Goal: Task Accomplishment & Management: Complete application form

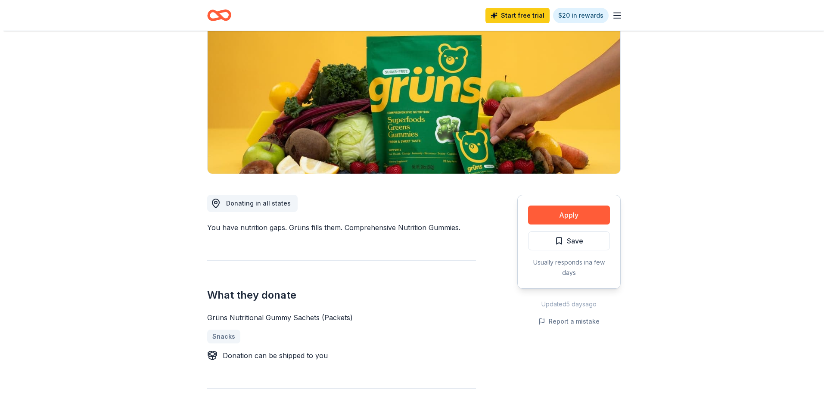
scroll to position [86, 0]
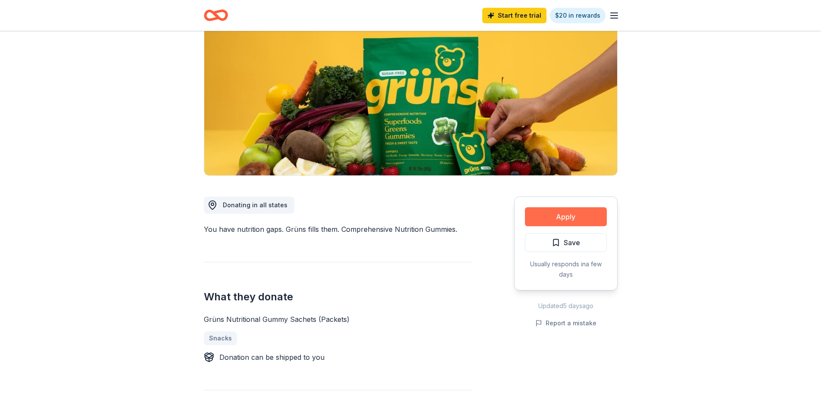
click at [569, 222] on button "Apply" at bounding box center [566, 216] width 82 height 19
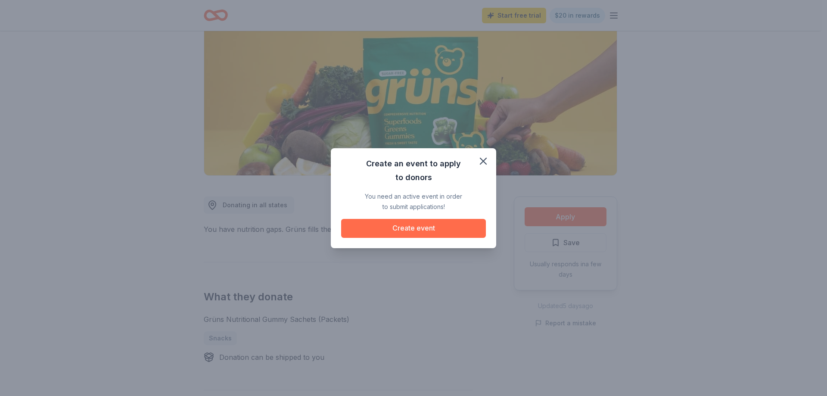
click at [404, 229] on button "Create event" at bounding box center [413, 228] width 145 height 19
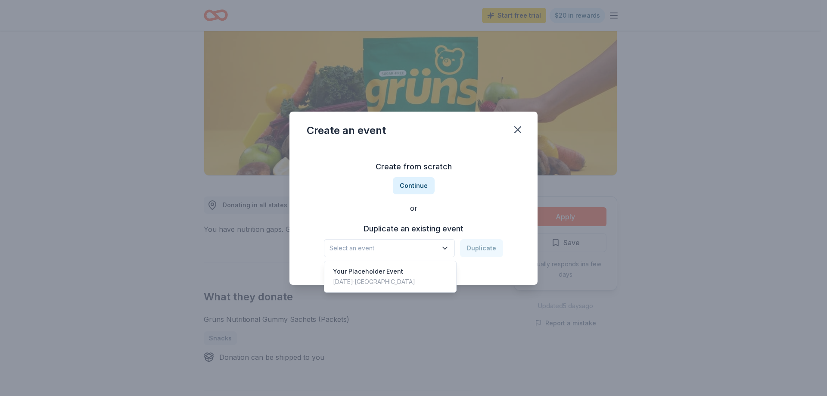
click at [449, 245] on icon "button" at bounding box center [445, 248] width 9 height 9
click at [425, 185] on button "Continue" at bounding box center [414, 185] width 42 height 17
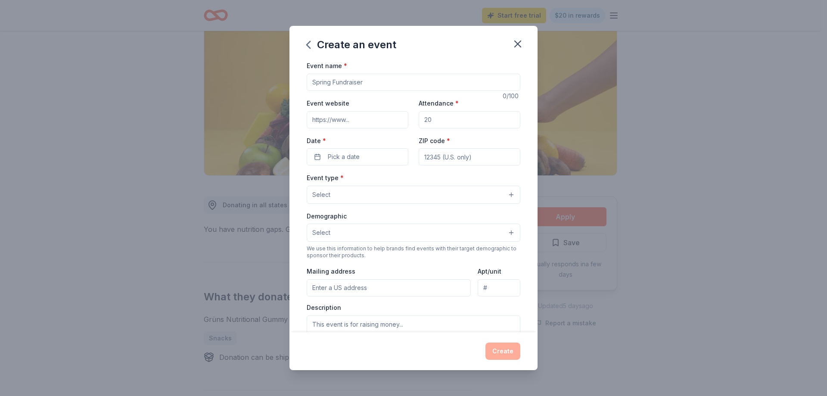
click at [350, 77] on input "Event name *" at bounding box center [414, 82] width 214 height 17
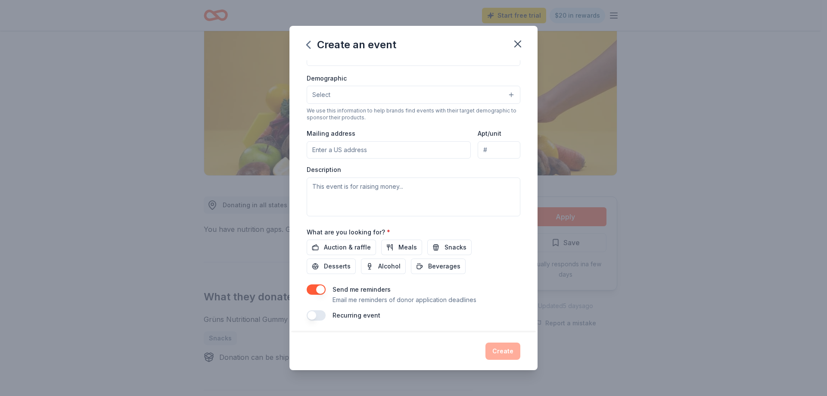
scroll to position [140, 0]
click at [352, 98] on button "Select" at bounding box center [414, 93] width 214 height 18
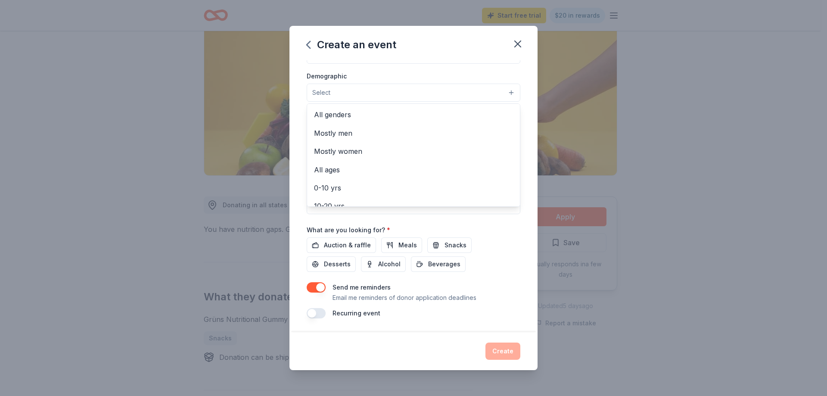
click at [352, 98] on button "Select" at bounding box center [414, 93] width 214 height 18
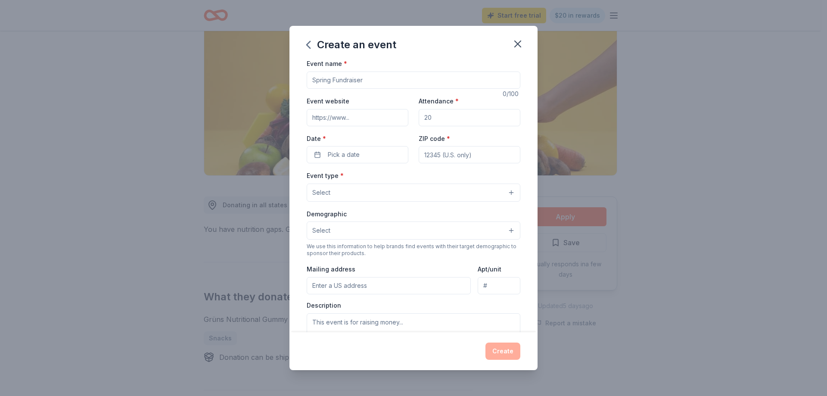
scroll to position [0, 0]
click at [358, 119] on input "Event website" at bounding box center [358, 119] width 102 height 17
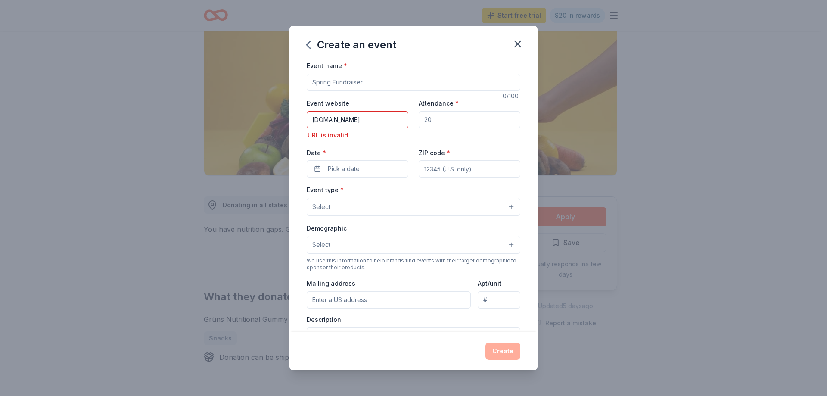
type input "[DOMAIN_NAME]"
click at [437, 118] on input "Attendance *" at bounding box center [470, 119] width 102 height 17
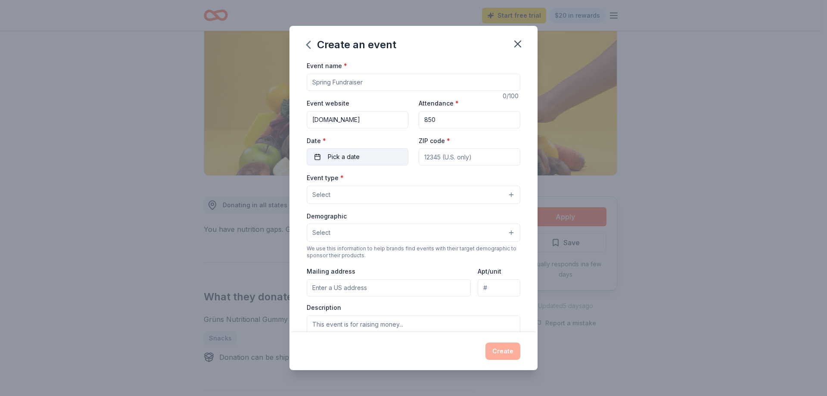
type input "850"
click at [330, 156] on span "Pick a date" at bounding box center [344, 157] width 32 height 10
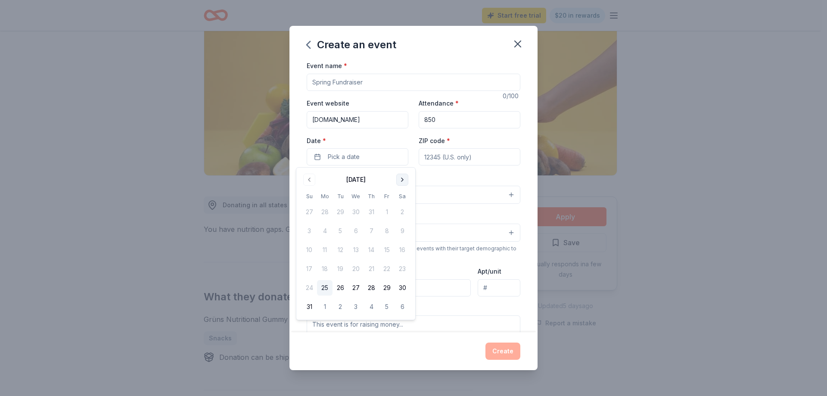
click at [400, 178] on button "Go to next month" at bounding box center [402, 180] width 12 height 12
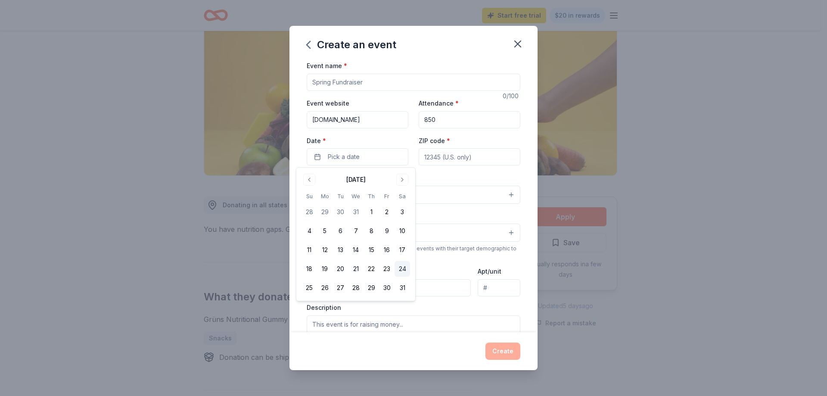
click at [402, 268] on button "24" at bounding box center [403, 269] width 16 height 16
click at [474, 158] on input "ZIP code *" at bounding box center [470, 156] width 102 height 17
type input "94558"
click at [390, 191] on button "Select" at bounding box center [414, 195] width 214 height 18
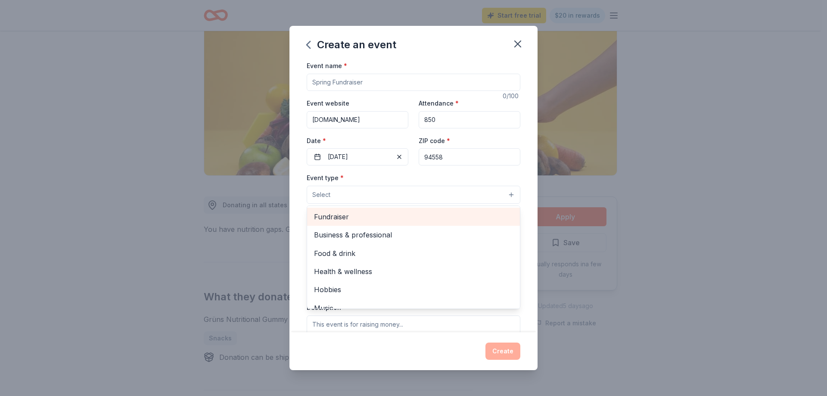
click at [389, 217] on span "Fundraiser" at bounding box center [413, 216] width 199 height 11
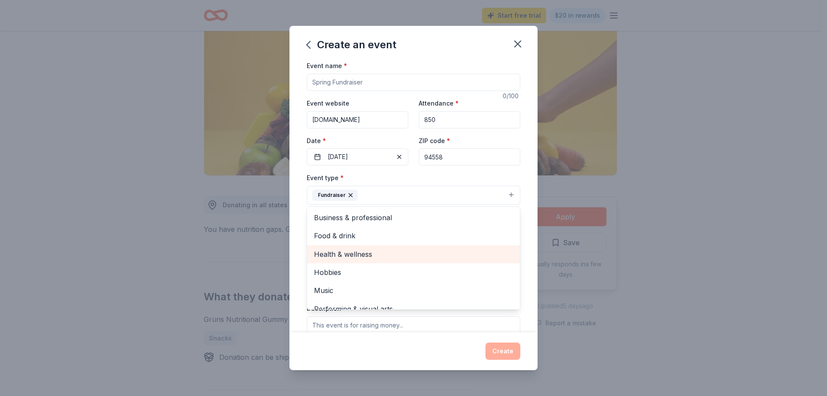
scroll to position [10, 0]
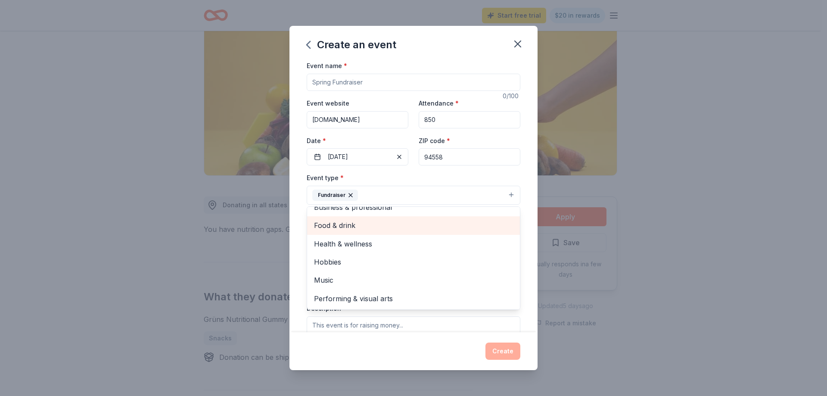
click at [391, 230] on span "Food & drink" at bounding box center [413, 225] width 199 height 11
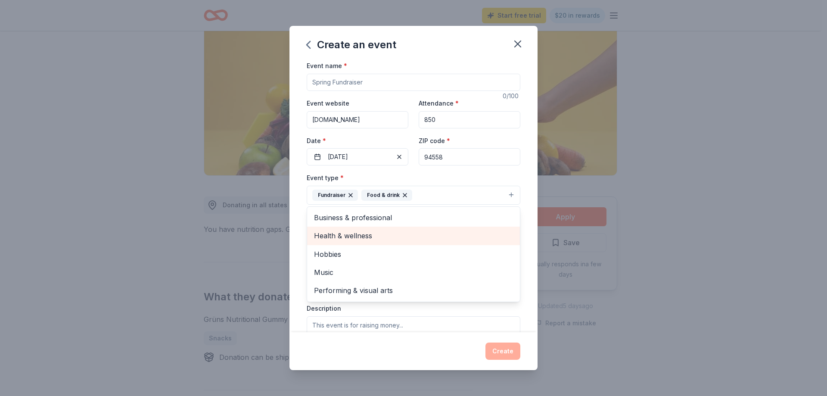
scroll to position [0, 0]
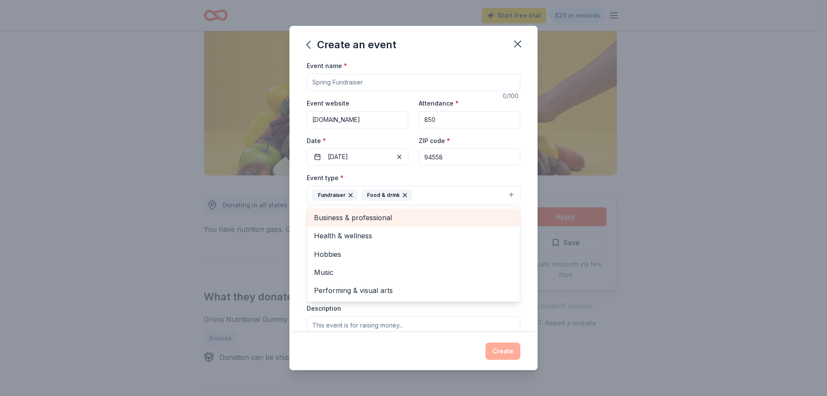
click at [392, 222] on span "Business & professional" at bounding box center [413, 217] width 199 height 11
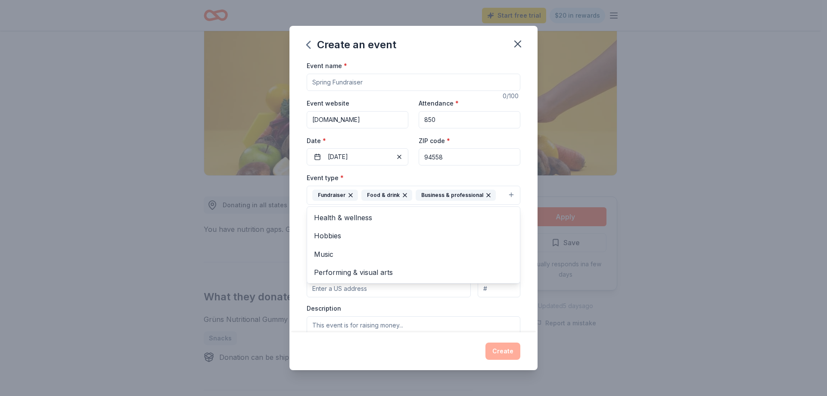
click at [749, 287] on div "Create an event Event name * 0 /100 Event website [DOMAIN_NAME] Attendance * 85…" at bounding box center [413, 198] width 827 height 396
click at [361, 237] on button "Select" at bounding box center [414, 234] width 214 height 18
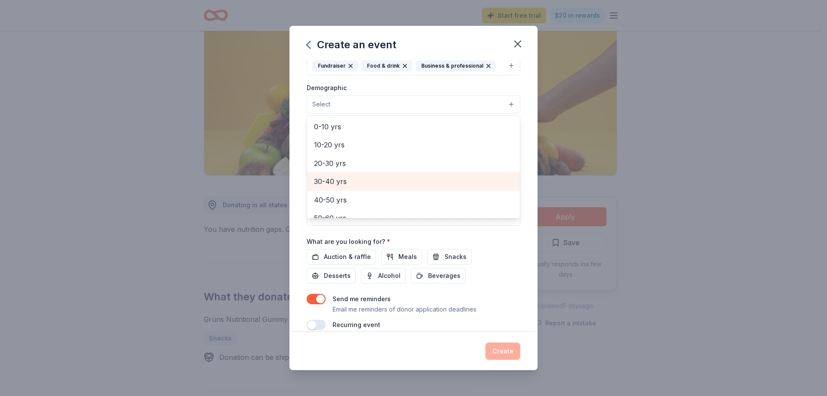
scroll to position [86, 0]
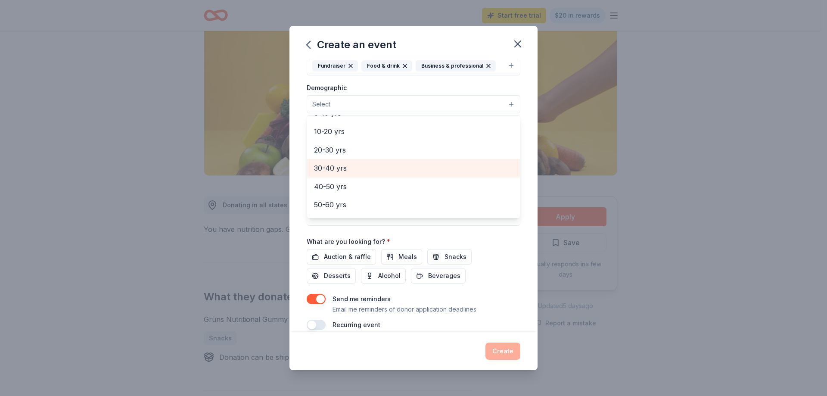
click at [334, 169] on span "30-40 yrs" at bounding box center [413, 167] width 199 height 11
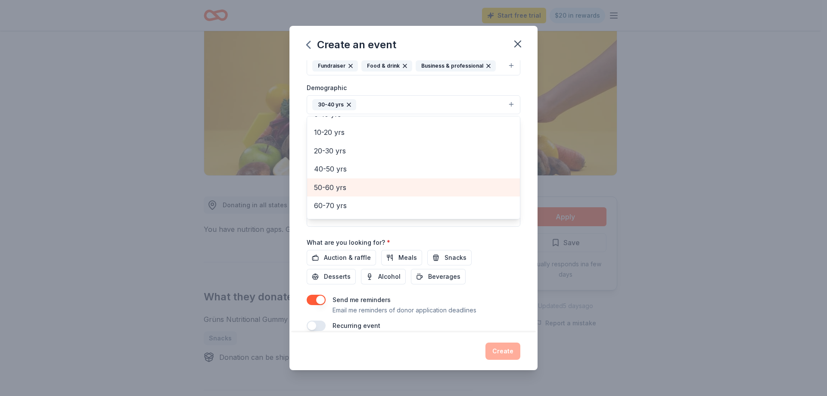
click at [339, 186] on span "50-60 yrs" at bounding box center [413, 187] width 199 height 11
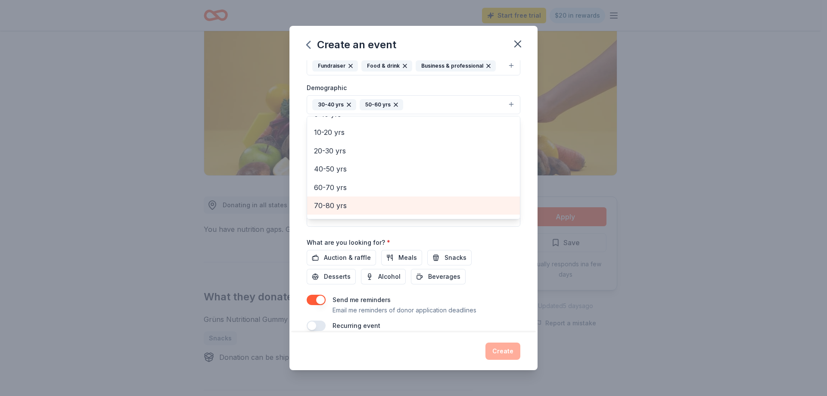
click at [339, 199] on div "70-80 yrs" at bounding box center [413, 206] width 213 height 18
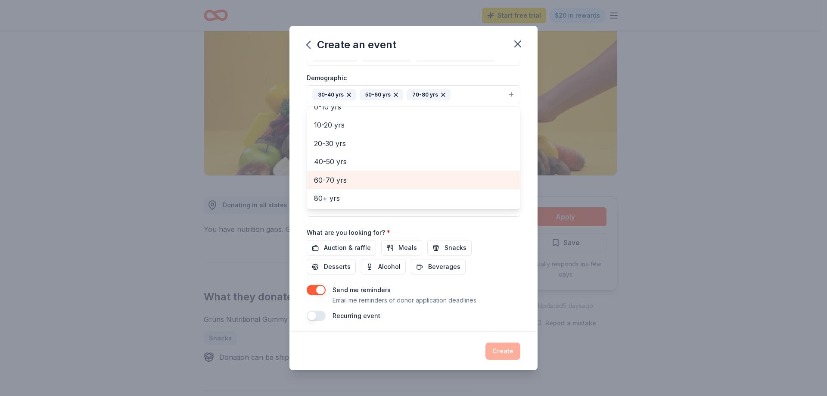
scroll to position [142, 0]
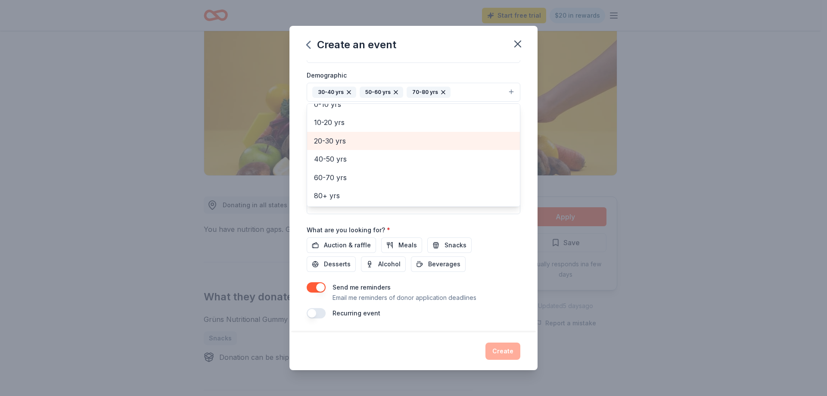
click at [334, 136] on span "20-30 yrs" at bounding box center [413, 140] width 199 height 11
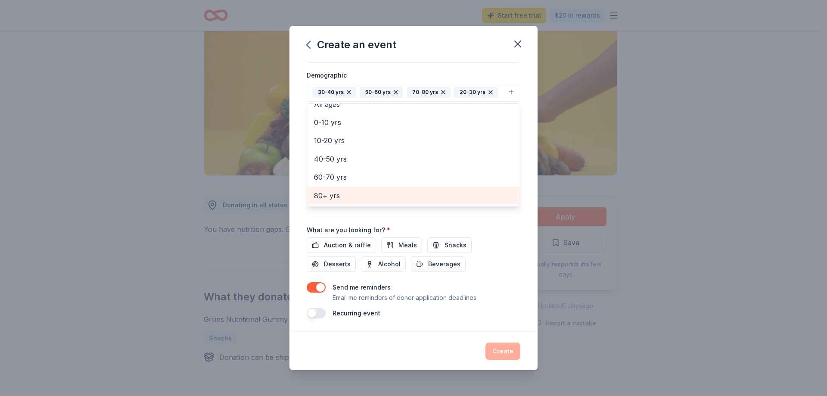
click at [437, 190] on span "80+ yrs" at bounding box center [413, 195] width 199 height 11
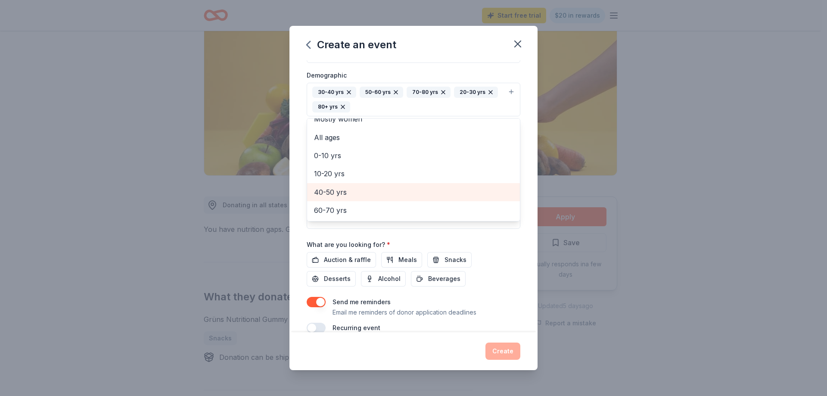
scroll to position [47, 0]
click at [661, 261] on div "Create an event Event name * 0 /100 Event website [DOMAIN_NAME] Attendance * 85…" at bounding box center [413, 198] width 827 height 396
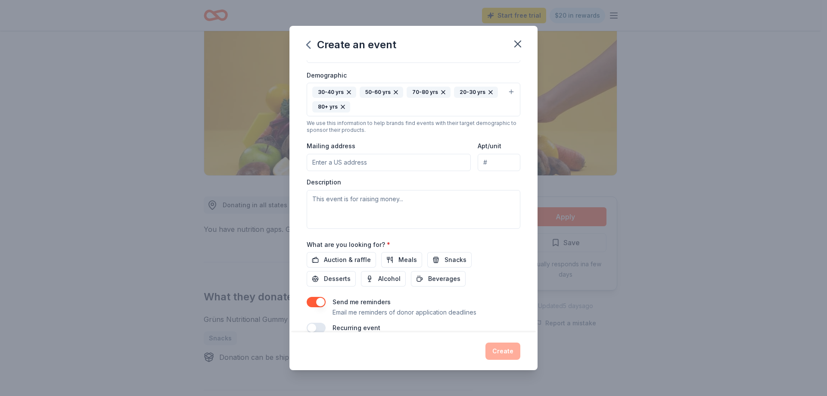
click at [371, 163] on input "Mailing address" at bounding box center [389, 162] width 164 height 17
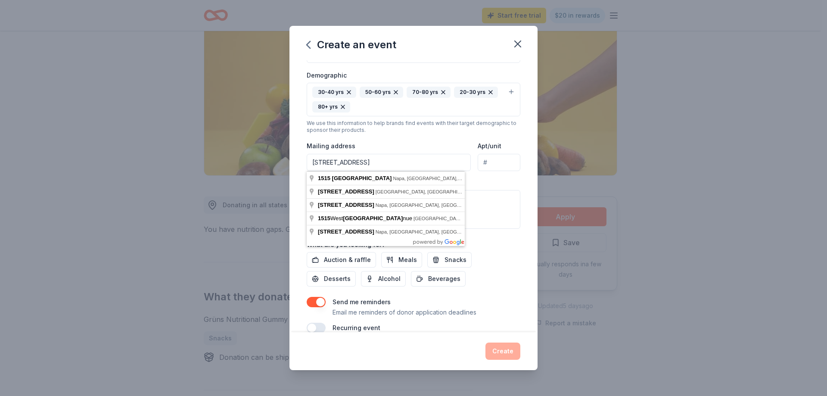
click at [684, 149] on div "Create an event Event name * 0 /100 Event website [DOMAIN_NAME] Attendance * 85…" at bounding box center [413, 198] width 827 height 396
click at [402, 168] on input "[STREET_ADDRESS]" at bounding box center [389, 162] width 164 height 17
click at [403, 168] on input "[STREET_ADDRESS]" at bounding box center [389, 162] width 164 height 17
click at [496, 268] on div "Auction & raffle Meals Snacks Desserts Alcohol Beverages" at bounding box center [414, 269] width 214 height 34
click at [370, 165] on input "[STREET_ADDRESS]" at bounding box center [389, 162] width 164 height 17
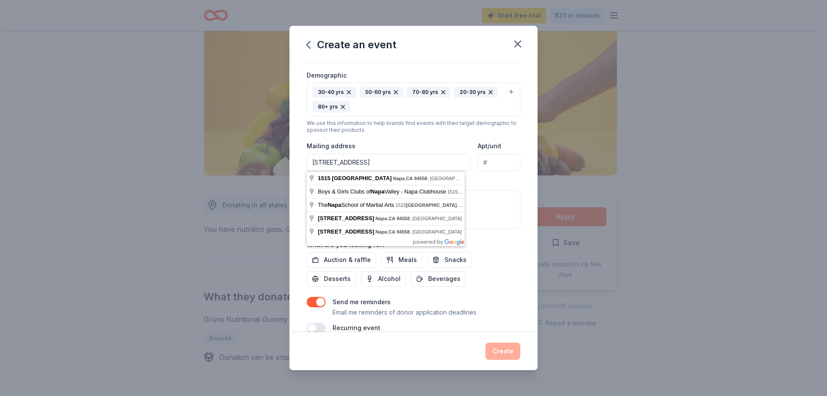
type input "[STREET_ADDRESS]"
click at [112, 228] on div "Create an event Event name * 0 /100 Event website [DOMAIN_NAME] Attendance * 85…" at bounding box center [413, 198] width 827 height 396
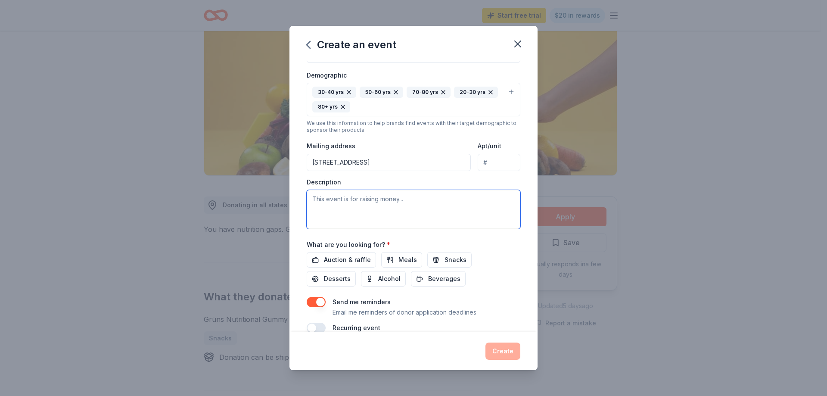
click at [402, 209] on textarea at bounding box center [414, 209] width 214 height 39
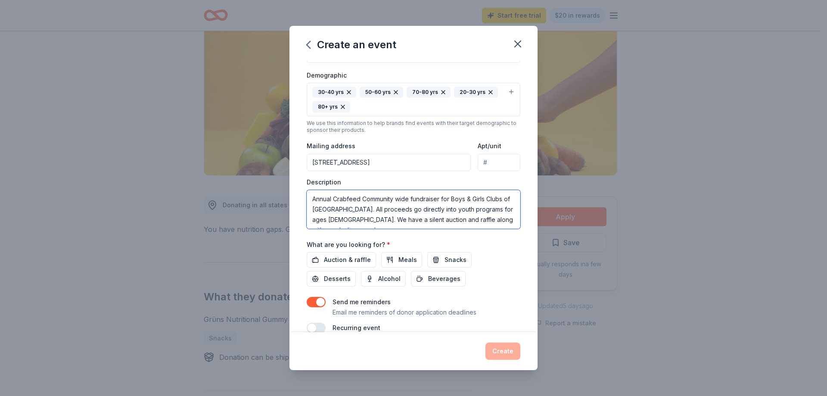
scroll to position [5, 0]
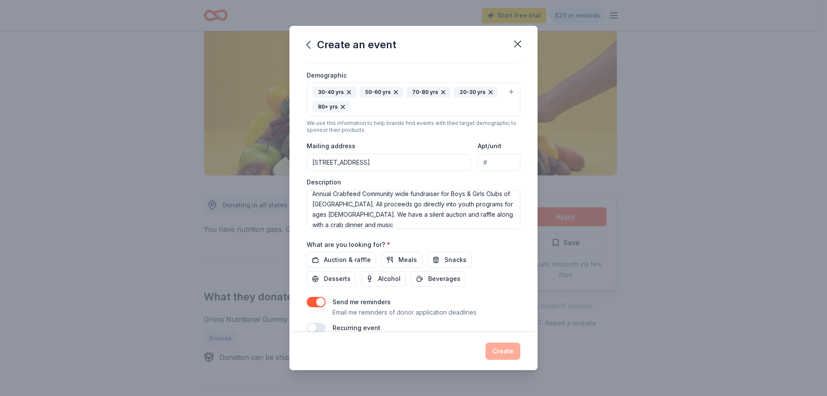
click at [508, 250] on div "What are you looking for? * Auction & raffle Meals Snacks Desserts Alcohol Beve…" at bounding box center [414, 263] width 214 height 48
click at [332, 264] on span "Auction & raffle" at bounding box center [347, 260] width 47 height 10
click at [327, 276] on span "Desserts" at bounding box center [337, 279] width 27 height 10
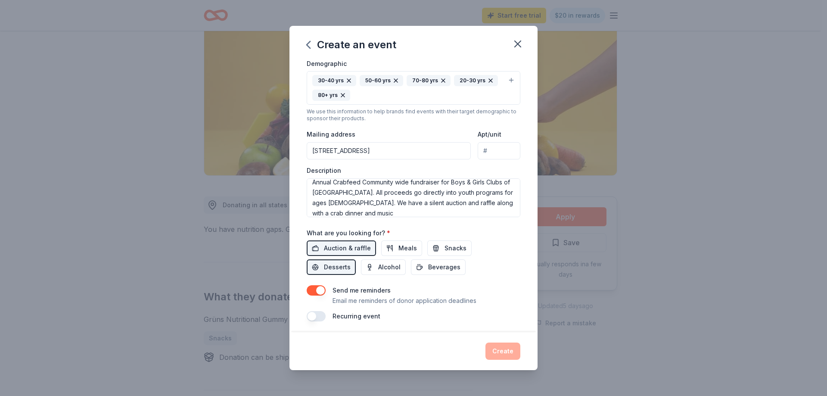
scroll to position [156, 0]
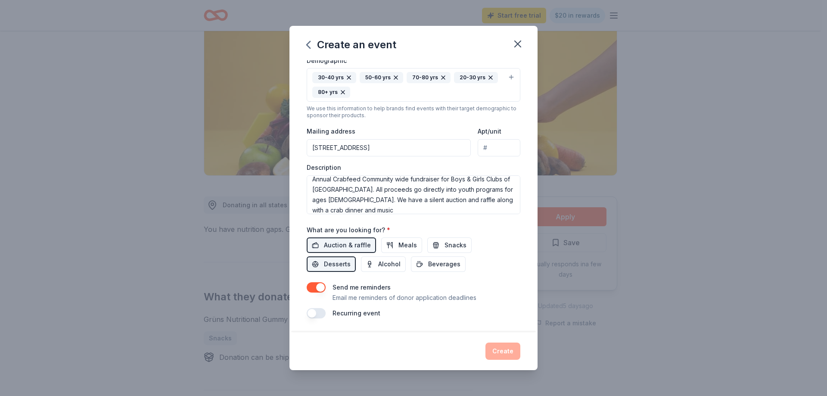
click at [465, 321] on div "Event name * 0 /100 Event website [DOMAIN_NAME] Attendance * 850 Date * [DATE] …" at bounding box center [414, 195] width 248 height 271
click at [321, 315] on button "button" at bounding box center [316, 313] width 19 height 10
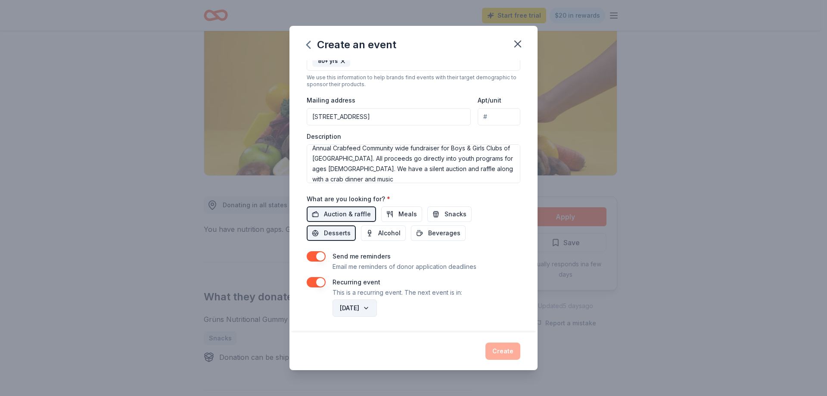
click at [377, 309] on button "[DATE]" at bounding box center [355, 308] width 44 height 17
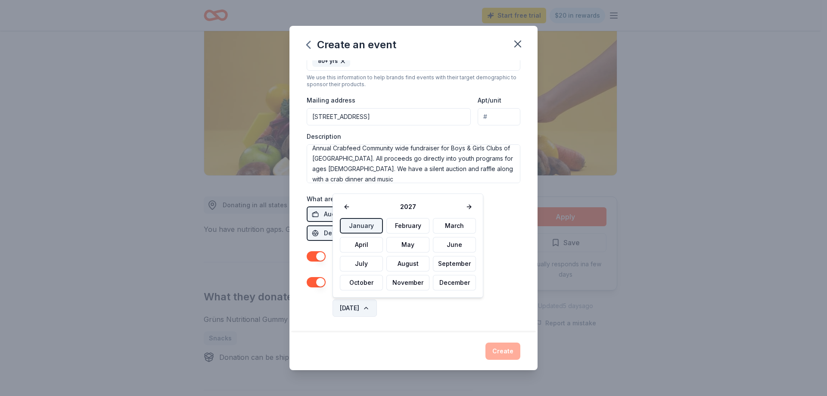
click at [377, 309] on button "[DATE]" at bounding box center [355, 308] width 44 height 17
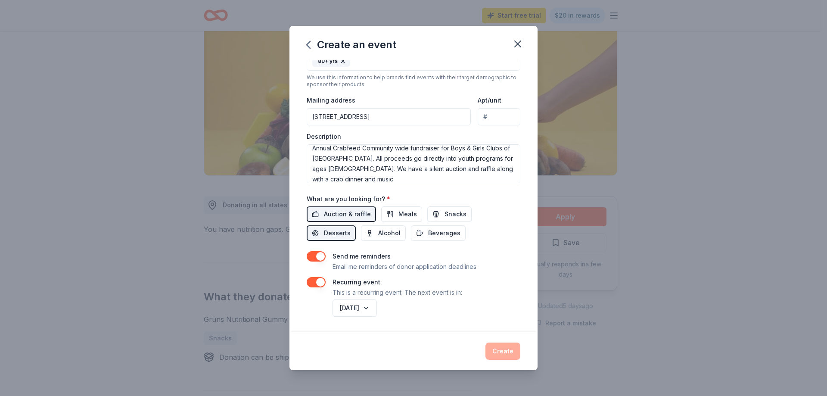
click at [508, 353] on div "Create" at bounding box center [414, 351] width 214 height 17
click at [481, 276] on div "Send me reminders Email me reminders of donor application deadlines Recurring e…" at bounding box center [414, 284] width 214 height 67
click at [347, 147] on textarea "Annual Crabfeed Community wide fundraiser for Boys & Girls Clubs of [GEOGRAPHIC…" at bounding box center [414, 163] width 214 height 39
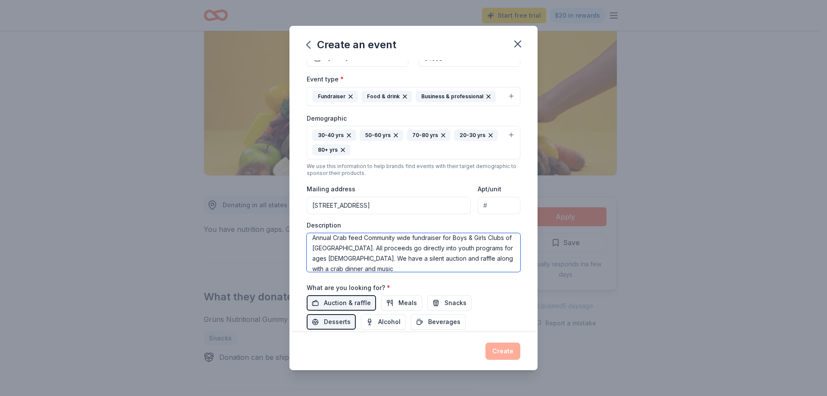
scroll to position [0, 0]
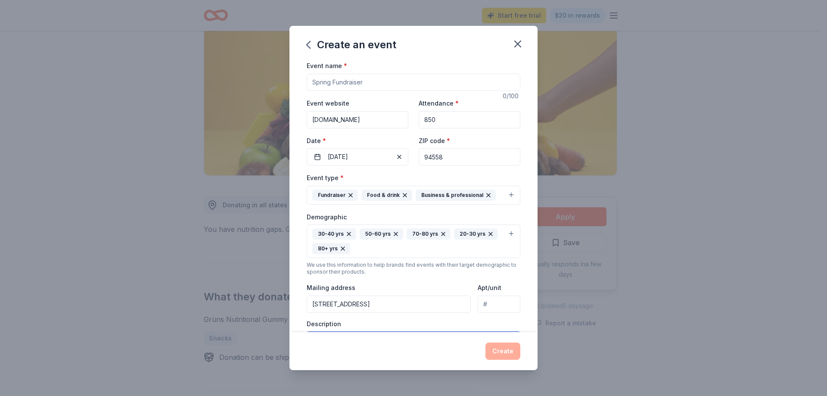
type textarea "Annual Crab feed Community wide fundraiser for Boys & Girls Clubs of [GEOGRAPHI…"
click at [392, 79] on input "Event name *" at bounding box center [414, 82] width 214 height 17
type input "Boys & Girls Clubs of Napa Valley 34th Annual Crabfeed"
click at [499, 354] on button "Create" at bounding box center [503, 351] width 35 height 17
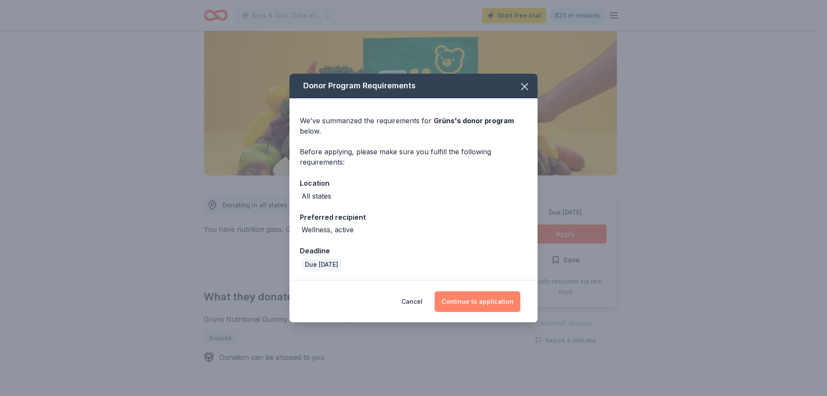
click at [487, 306] on button "Continue to application" at bounding box center [478, 301] width 86 height 21
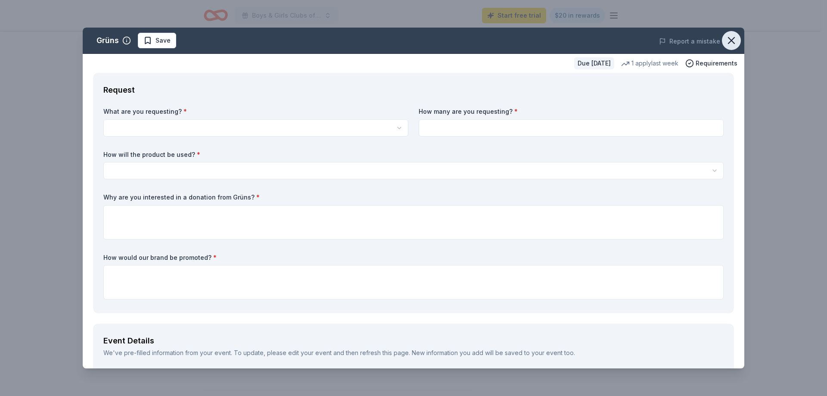
click at [726, 39] on icon "button" at bounding box center [732, 40] width 12 height 12
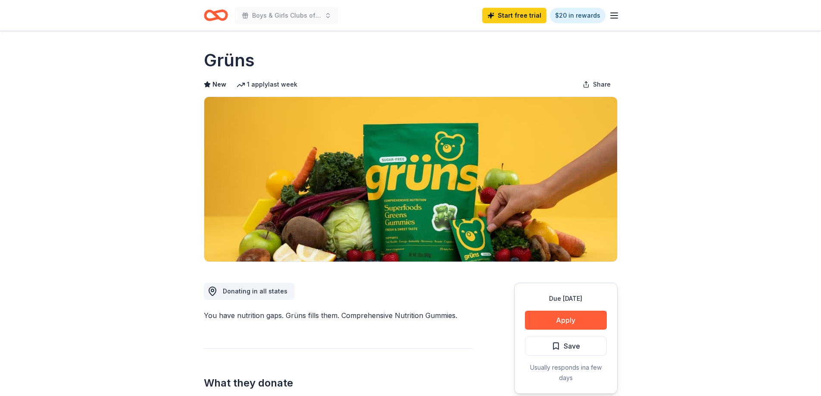
click at [210, 12] on icon "Home" at bounding box center [211, 15] width 13 height 9
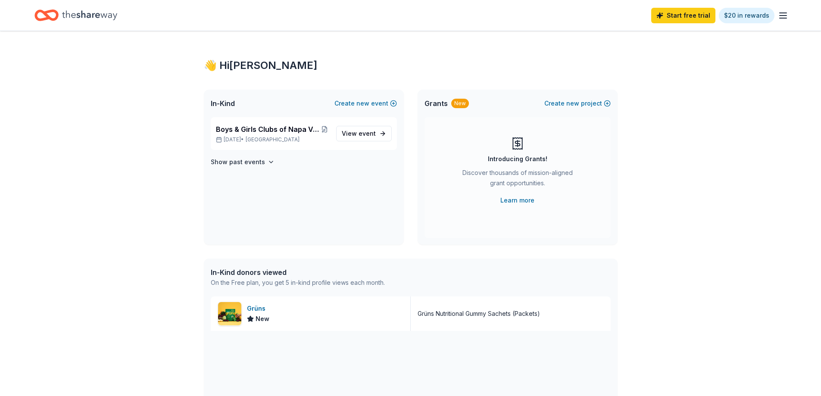
click at [783, 16] on icon "button" at bounding box center [783, 15] width 10 height 10
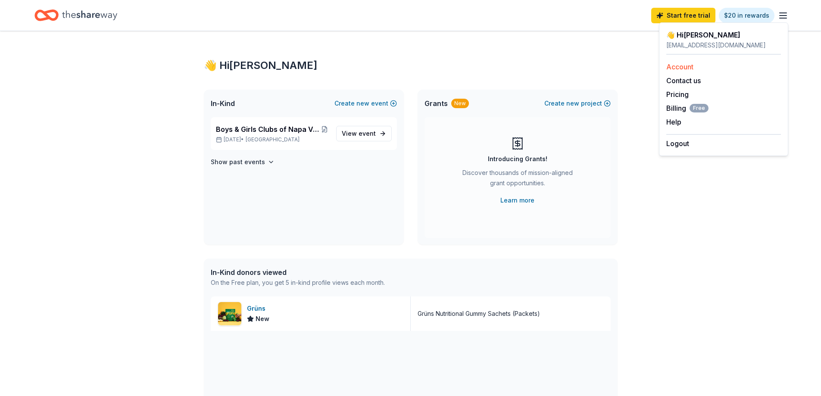
click at [724, 66] on div "Account" at bounding box center [723, 67] width 115 height 10
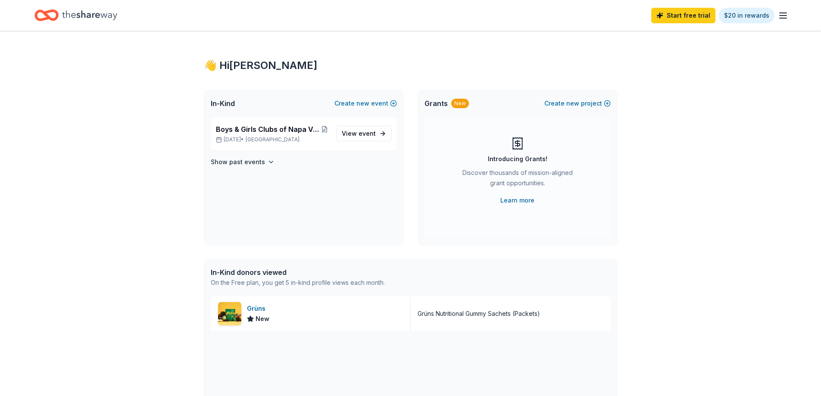
click at [783, 13] on icon "button" at bounding box center [783, 15] width 10 height 10
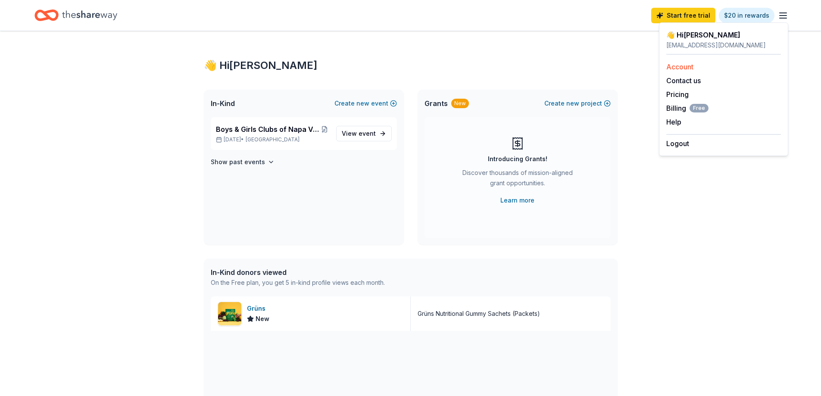
click at [685, 62] on div "Account" at bounding box center [723, 67] width 115 height 10
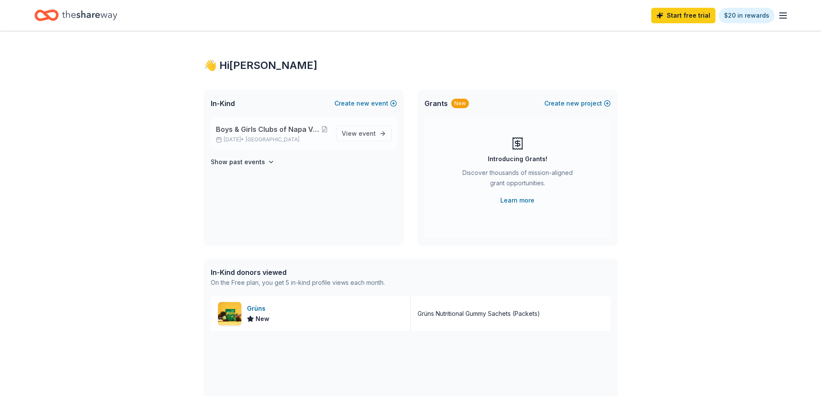
click at [286, 128] on span "Boys & Girls Clubs of Napa Valley 34th Annual Crabfeed" at bounding box center [268, 129] width 104 height 10
click at [324, 128] on button at bounding box center [324, 129] width 9 height 7
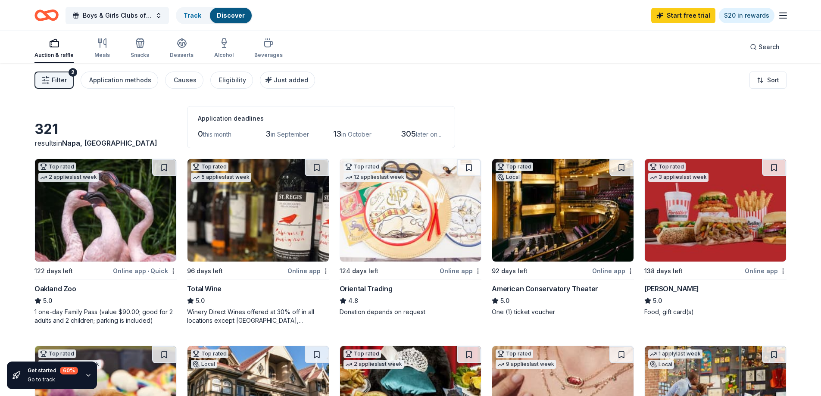
click at [781, 13] on icon "button" at bounding box center [783, 15] width 10 height 10
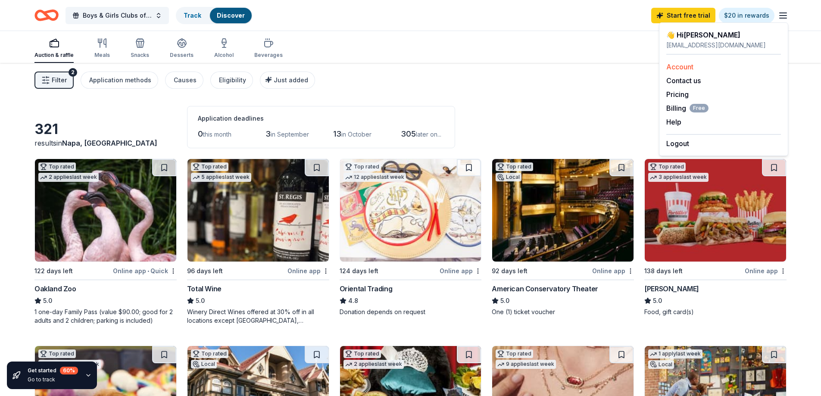
click at [682, 63] on link "Account" at bounding box center [679, 66] width 27 height 9
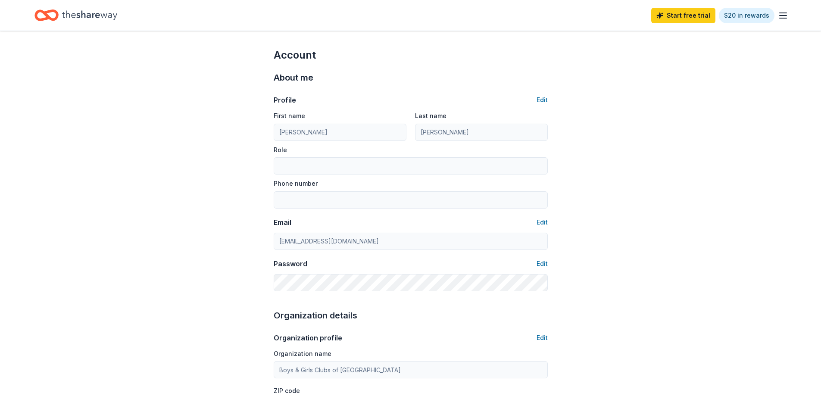
click at [536, 99] on div "Profile Edit" at bounding box center [411, 100] width 274 height 10
click at [540, 99] on button "Edit" at bounding box center [542, 100] width 11 height 10
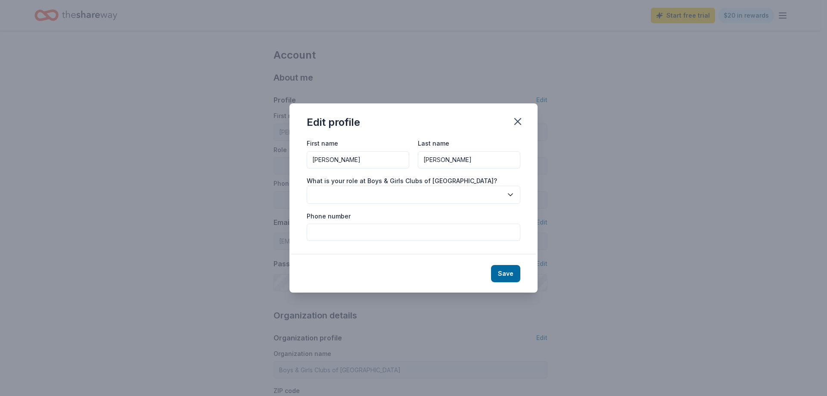
drag, startPoint x: 353, startPoint y: 153, endPoint x: 304, endPoint y: 147, distance: 49.1
click at [304, 147] on div "First name [PERSON_NAME] Last name [PERSON_NAME] What is your role at Boys & Gi…" at bounding box center [414, 196] width 248 height 117
type input "[PERSON_NAME]"
drag, startPoint x: 471, startPoint y: 162, endPoint x: 406, endPoint y: 163, distance: 65.9
click at [406, 163] on div "First name [PERSON_NAME] Last name [PERSON_NAME]" at bounding box center [414, 153] width 214 height 31
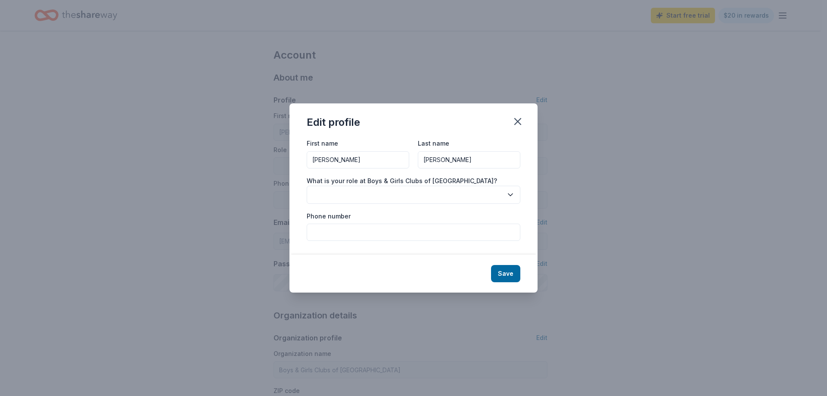
type input "[PERSON_NAME]"
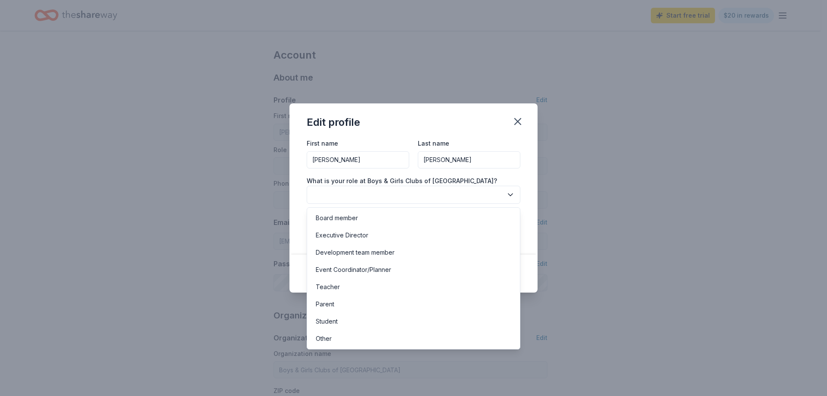
click at [378, 197] on button "button" at bounding box center [414, 195] width 214 height 18
click at [381, 253] on div "Development team member" at bounding box center [355, 252] width 79 height 10
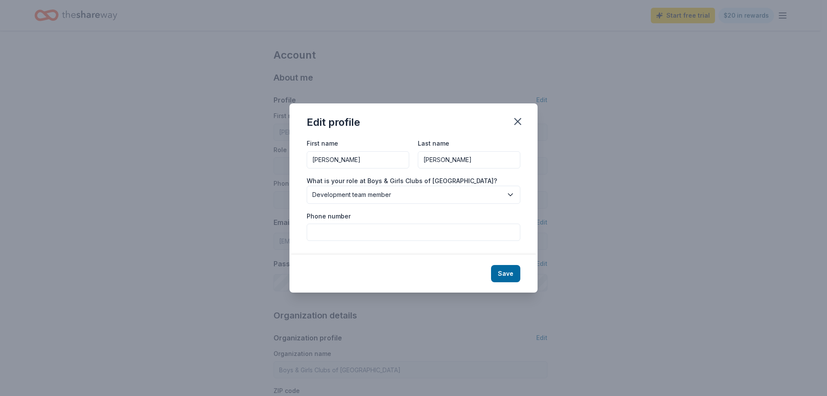
click at [394, 235] on input "Phone number" at bounding box center [414, 232] width 214 height 17
type input "5034900278"
click at [510, 278] on button "Save" at bounding box center [505, 273] width 29 height 17
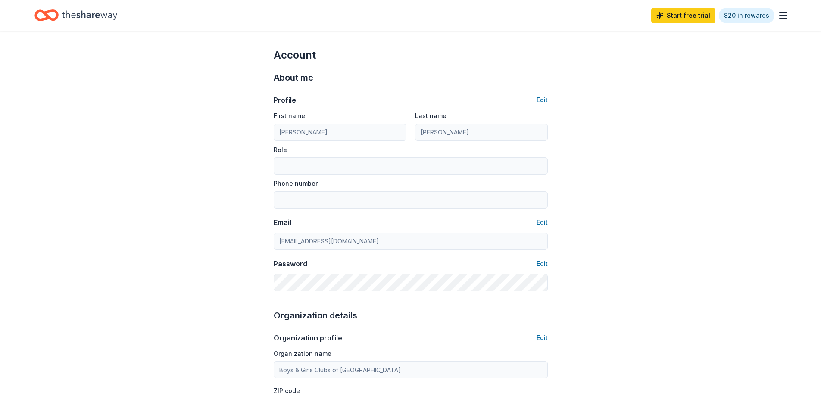
type input "[PERSON_NAME]"
type input "Development team member"
type input "5034900278"
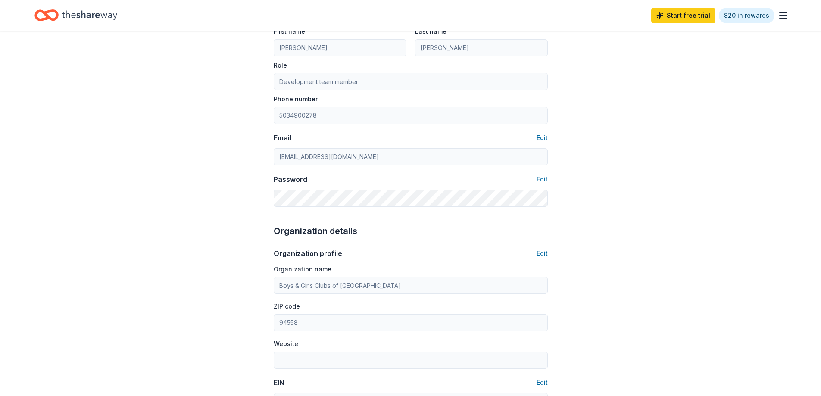
scroll to position [86, 0]
click at [541, 134] on button "Edit" at bounding box center [542, 136] width 11 height 10
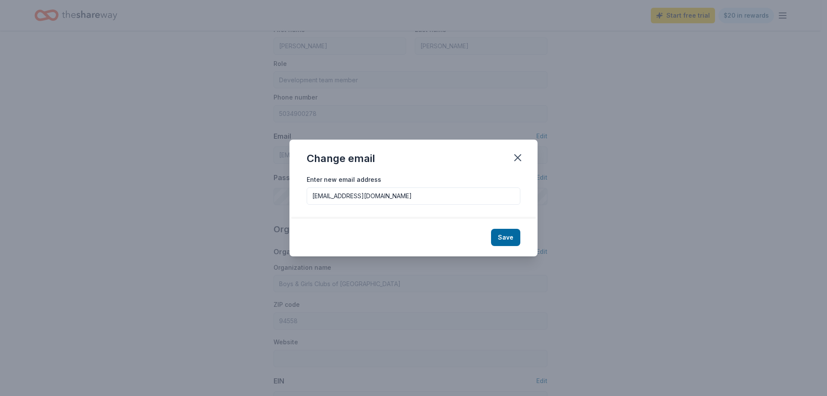
drag, startPoint x: 337, startPoint y: 195, endPoint x: 302, endPoint y: 195, distance: 34.9
click at [302, 195] on div "Enter new email address [EMAIL_ADDRESS][DOMAIN_NAME]" at bounding box center [414, 196] width 248 height 44
click at [502, 240] on button "Save" at bounding box center [505, 237] width 29 height 17
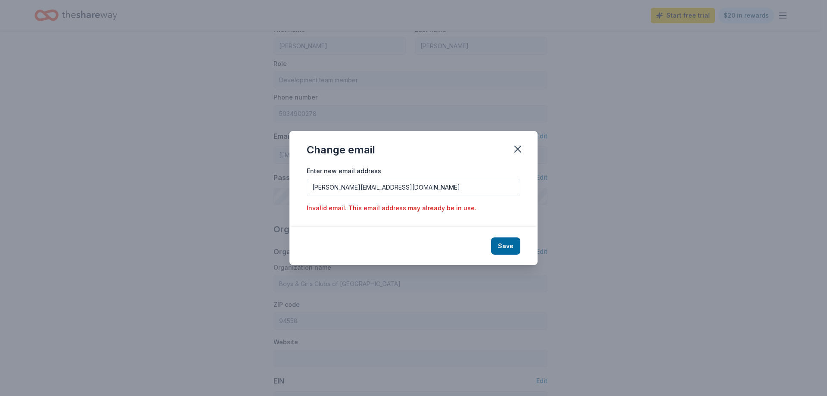
click at [334, 188] on input "[PERSON_NAME][EMAIL_ADDRESS][DOMAIN_NAME]" at bounding box center [414, 187] width 214 height 17
type input "[EMAIL_ADDRESS][DOMAIN_NAME]"
click at [516, 248] on button "Save" at bounding box center [505, 245] width 29 height 17
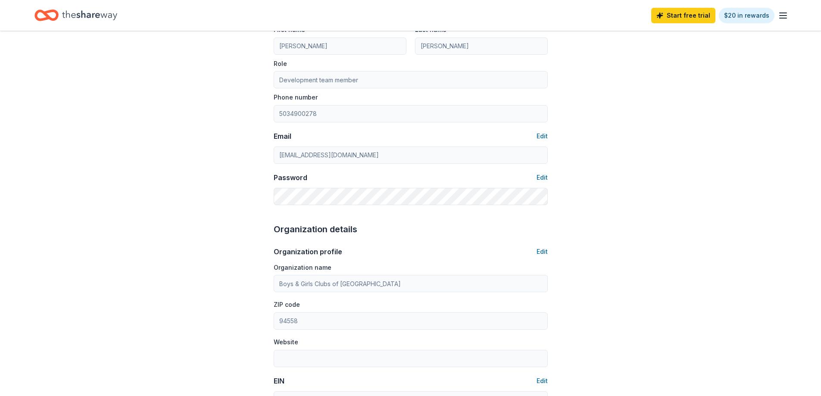
type input "[EMAIL_ADDRESS][DOMAIN_NAME]"
click at [546, 178] on button "Edit" at bounding box center [542, 177] width 11 height 10
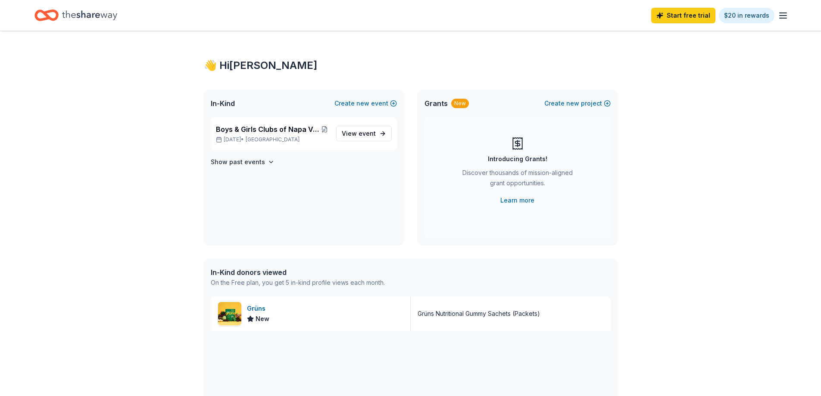
click at [787, 17] on icon "button" at bounding box center [783, 15] width 10 height 10
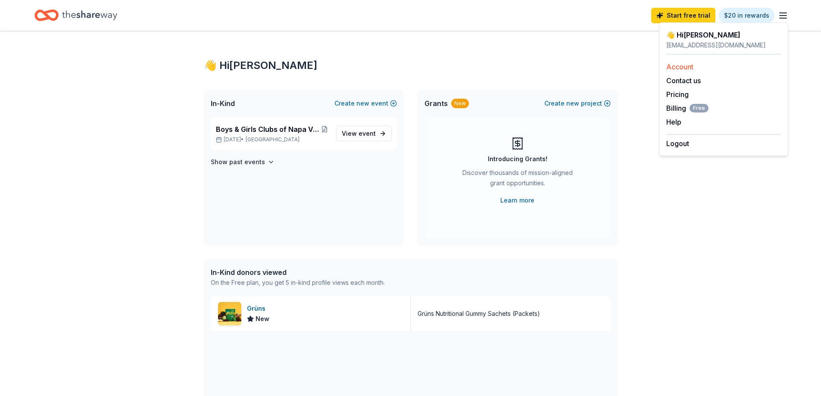
click at [676, 66] on link "Account" at bounding box center [679, 66] width 27 height 9
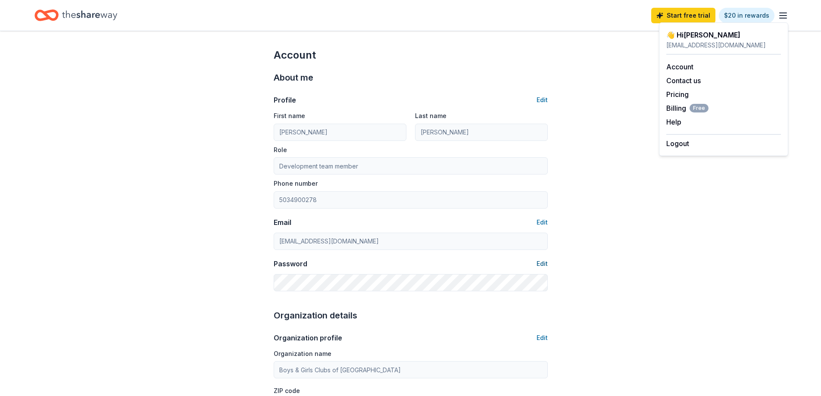
click at [541, 262] on button "Edit" at bounding box center [542, 264] width 11 height 10
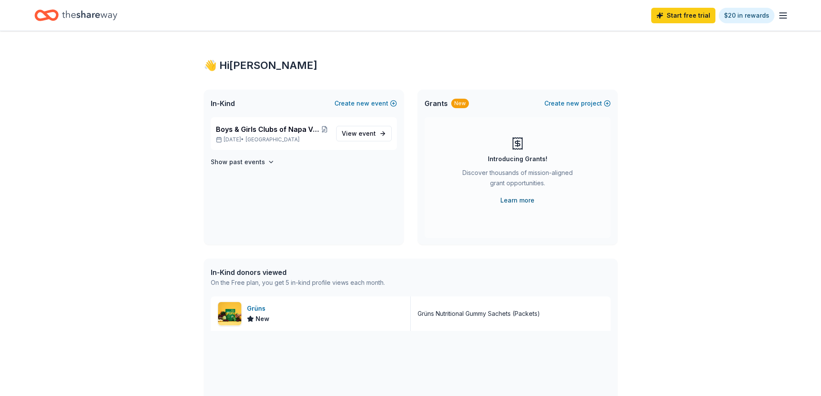
click at [521, 201] on link "Learn more" at bounding box center [517, 200] width 34 height 10
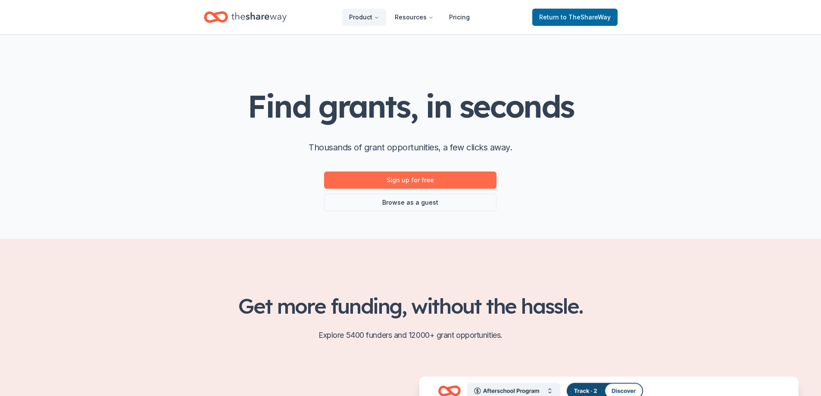
click at [442, 178] on link "Sign up for free" at bounding box center [410, 180] width 172 height 17
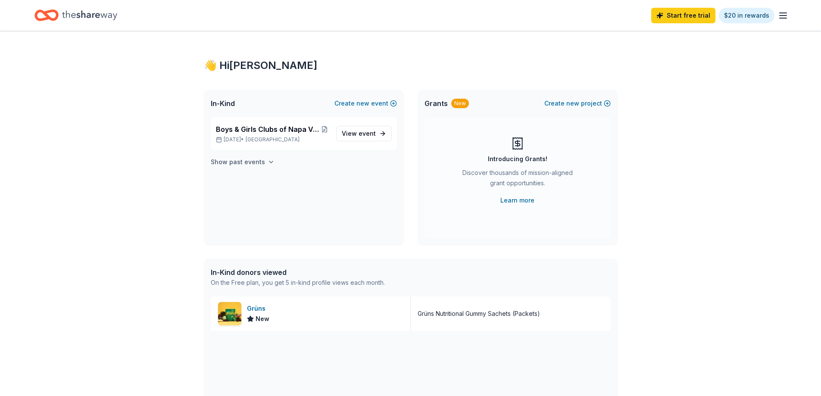
click at [257, 165] on h4 "Show past events" at bounding box center [238, 162] width 54 height 10
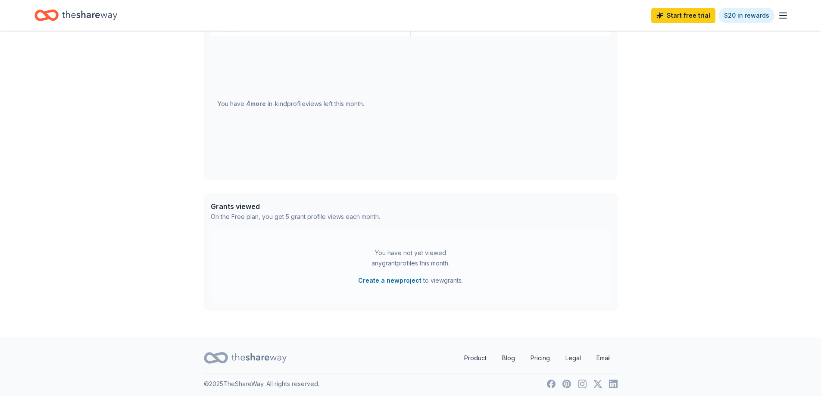
scroll to position [299, 0]
